Goal: Task Accomplishment & Management: Manage account settings

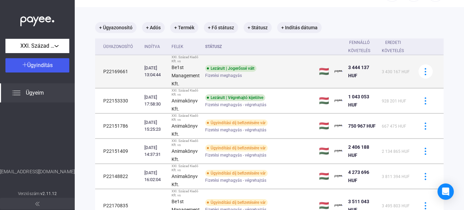
scroll to position [86, 0]
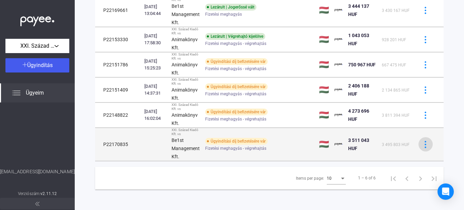
click at [424, 144] on img at bounding box center [425, 144] width 7 height 7
click at [424, 144] on div at bounding box center [232, 105] width 464 height 210
click at [118, 140] on td "P22170835" at bounding box center [118, 144] width 47 height 33
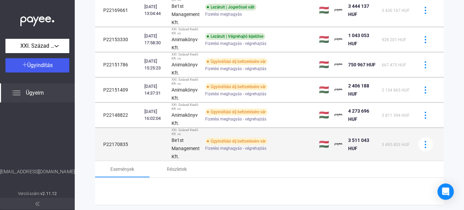
click at [118, 140] on td "P22170835" at bounding box center [118, 144] width 47 height 33
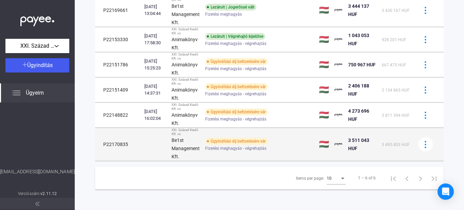
copy td "P22170835"
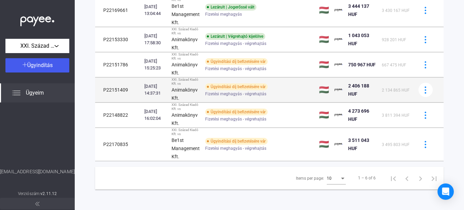
scroll to position [0, 0]
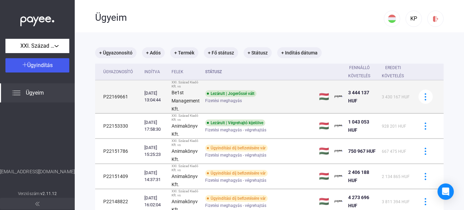
click at [114, 94] on td "P22169661" at bounding box center [118, 96] width 47 height 33
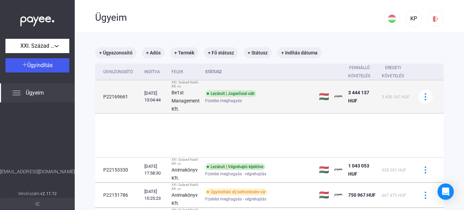
click at [114, 94] on td "P22169661" at bounding box center [118, 96] width 47 height 33
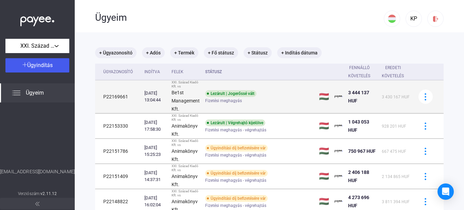
copy td "P22169661"
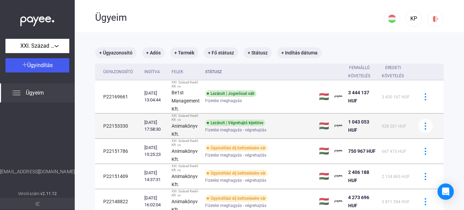
click at [117, 123] on td "P22153330" at bounding box center [118, 126] width 47 height 25
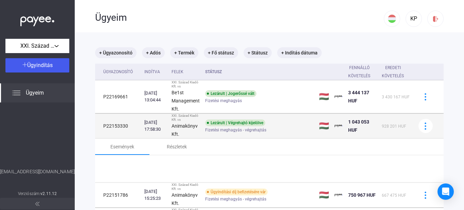
click at [117, 123] on td "P22153330" at bounding box center [118, 126] width 47 height 25
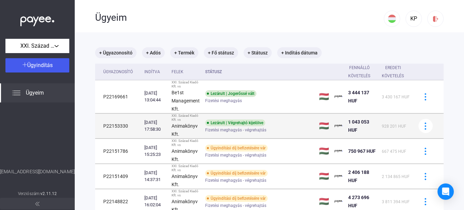
copy td "P22153330"
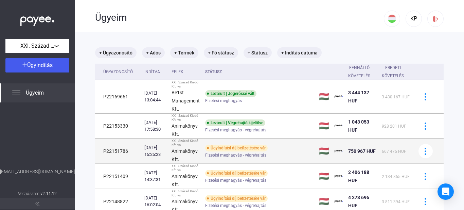
copy td "P22153330"
click at [118, 150] on td "P22151786" at bounding box center [118, 151] width 47 height 25
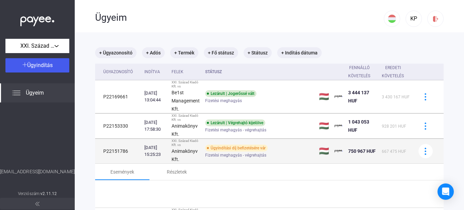
click at [118, 150] on td "P22151786" at bounding box center [118, 151] width 47 height 25
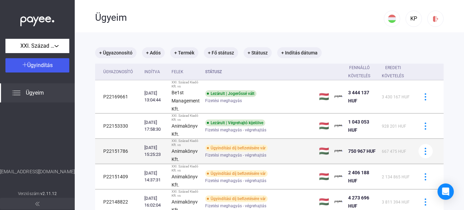
copy td "P22151786"
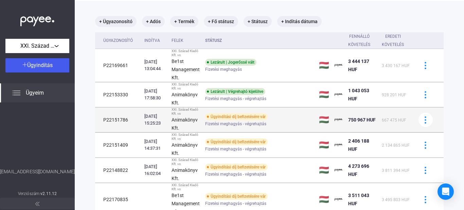
scroll to position [45, 0]
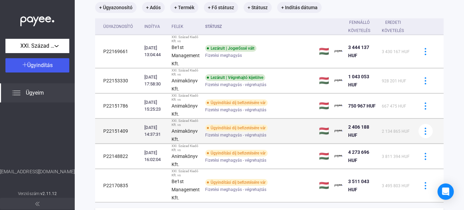
click at [115, 130] on td "P22151409" at bounding box center [118, 131] width 47 height 25
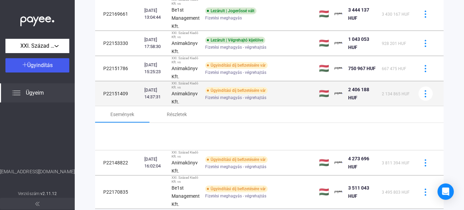
click at [115, 130] on tbody "P22169661 [DATE] 13:04:44 XXI. Század Kiadó Kft. vs Be1st Management Kft. Lezár…" at bounding box center [269, 103] width 349 height 211
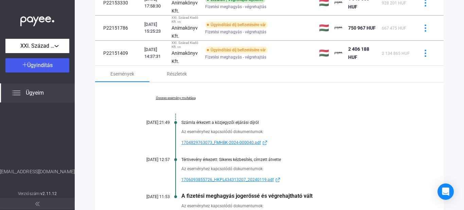
copy td "P22151409"
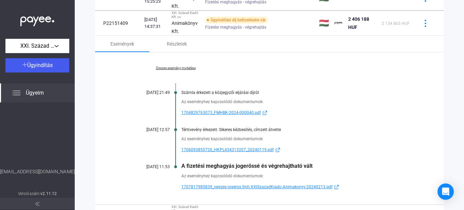
scroll to position [123, 0]
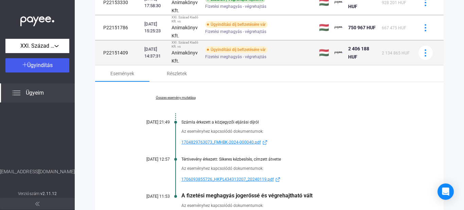
click at [216, 50] on div "Ügyindítási díj befizetésére vár" at bounding box center [236, 49] width 63 height 7
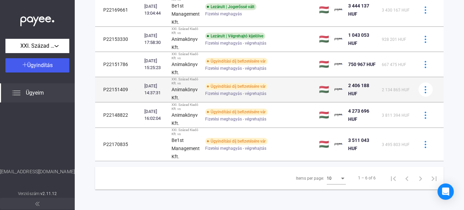
scroll to position [86, 0]
click at [118, 89] on td "P22151409" at bounding box center [118, 89] width 47 height 25
click at [118, 102] on mat-tab-group at bounding box center [269, 102] width 349 height 0
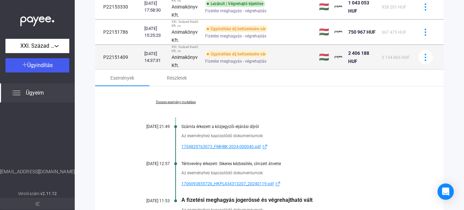
click at [119, 55] on td "P22151409" at bounding box center [118, 57] width 47 height 25
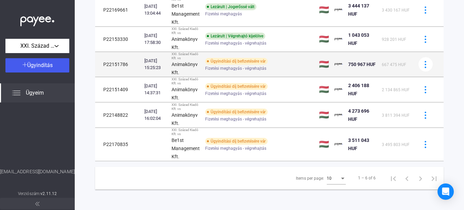
click at [119, 55] on tbody "P22169661 [DATE] 13:04:44 XXI. Század Kiadó Kft. vs Be1st Management Kft. Lezár…" at bounding box center [269, 78] width 349 height 168
copy tbody "P22151786 [DATE] 15:25:23 XXI. Század Kiadó Kft. vs Animakönyv Kft. Ügyindítási…"
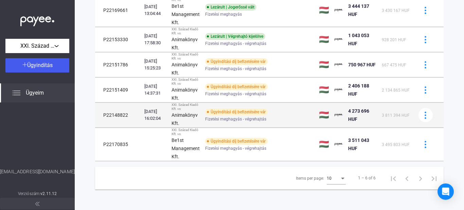
click at [112, 113] on td "P22148822" at bounding box center [118, 115] width 47 height 25
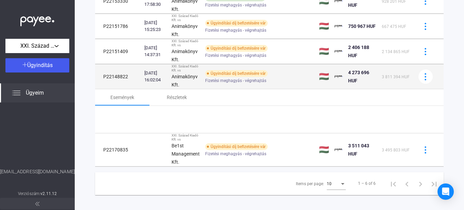
click at [112, 113] on tbody "P22169661 [DATE] 13:04:44 XXI. Század Kiadó Kft. vs Be1st Management Kft. Lezár…" at bounding box center [269, 60] width 349 height 211
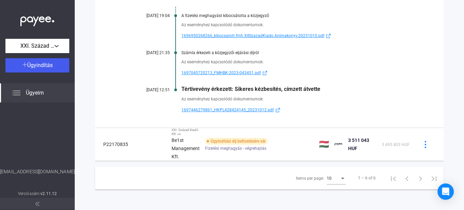
copy td "P22148822"
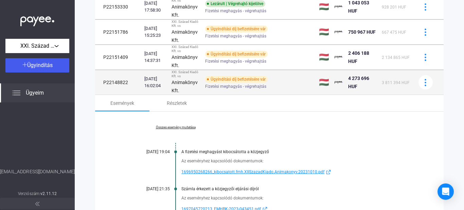
click at [116, 80] on td "P22148822" at bounding box center [118, 82] width 47 height 25
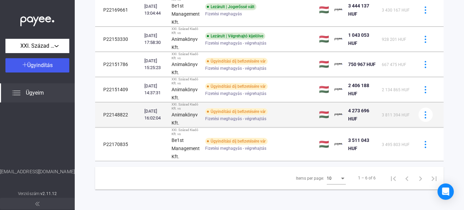
click at [116, 80] on tbody "P22169661 [DATE] 13:04:44 XXI. Század Kiadó Kft. vs Be1st Management Kft. Lezár…" at bounding box center [269, 78] width 349 height 168
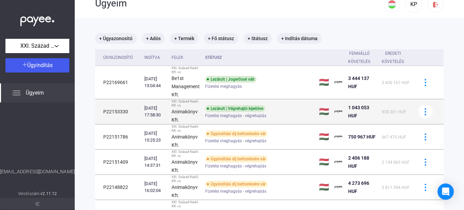
scroll to position [0, 0]
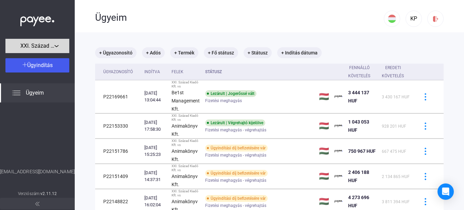
click at [38, 43] on span "XXI. Század Kiadó Kft." at bounding box center [37, 46] width 34 height 8
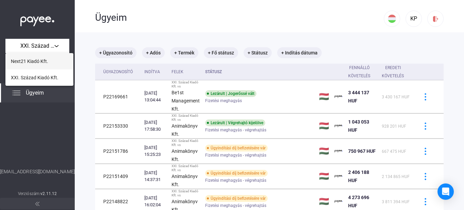
click at [29, 60] on span "Next21 Kiadó Kft." at bounding box center [29, 61] width 37 height 8
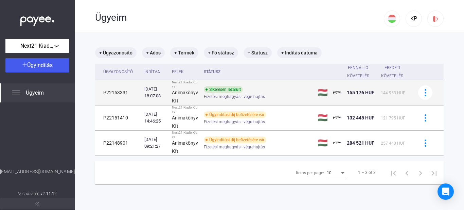
click at [116, 92] on td "P22153331" at bounding box center [118, 92] width 47 height 25
copy td "P22153331"
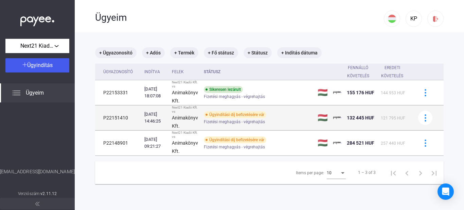
click at [113, 118] on td "P22151410" at bounding box center [118, 117] width 47 height 25
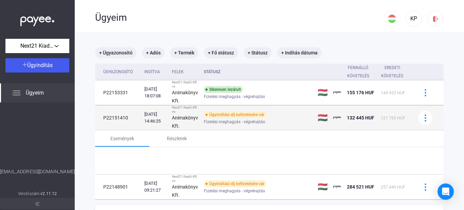
click at [113, 118] on td "P22151410" at bounding box center [118, 117] width 47 height 25
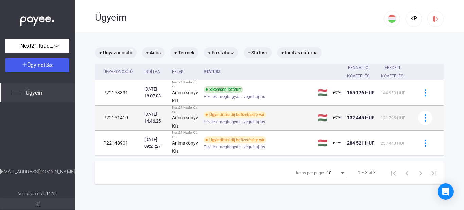
copy td "P22151410"
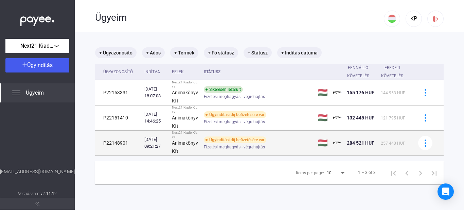
click at [106, 142] on td "P22148901" at bounding box center [118, 143] width 47 height 25
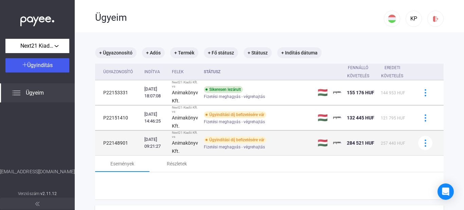
click at [106, 142] on td "P22148901" at bounding box center [118, 143] width 47 height 25
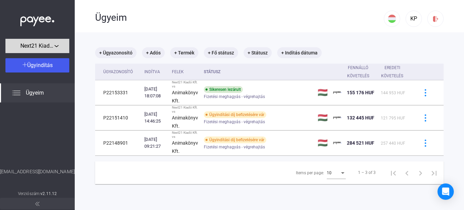
click at [53, 49] on span "Next21 Kiadó Kft." at bounding box center [37, 46] width 34 height 8
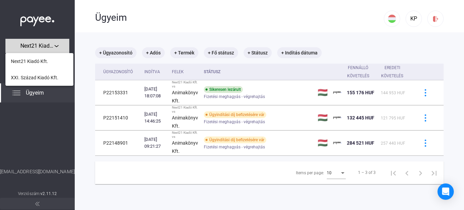
click at [52, 48] on div at bounding box center [232, 105] width 464 height 210
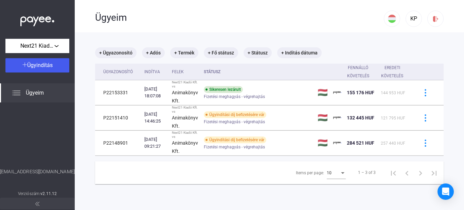
click at [271, 177] on div "Items per page: 10 1 – 3 of 3" at bounding box center [269, 172] width 349 height 23
click at [46, 44] on span "Next21 Kiadó Kft." at bounding box center [37, 46] width 34 height 8
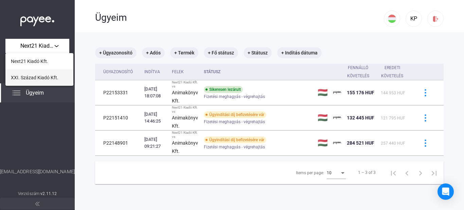
click at [38, 77] on span "XXI. Század Kiadó Kft." at bounding box center [35, 77] width 48 height 8
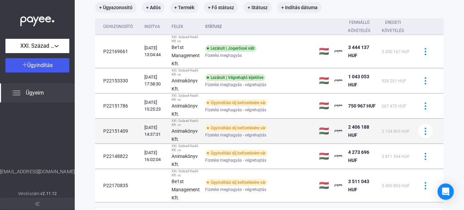
scroll to position [86, 0]
